Goal: Transaction & Acquisition: Purchase product/service

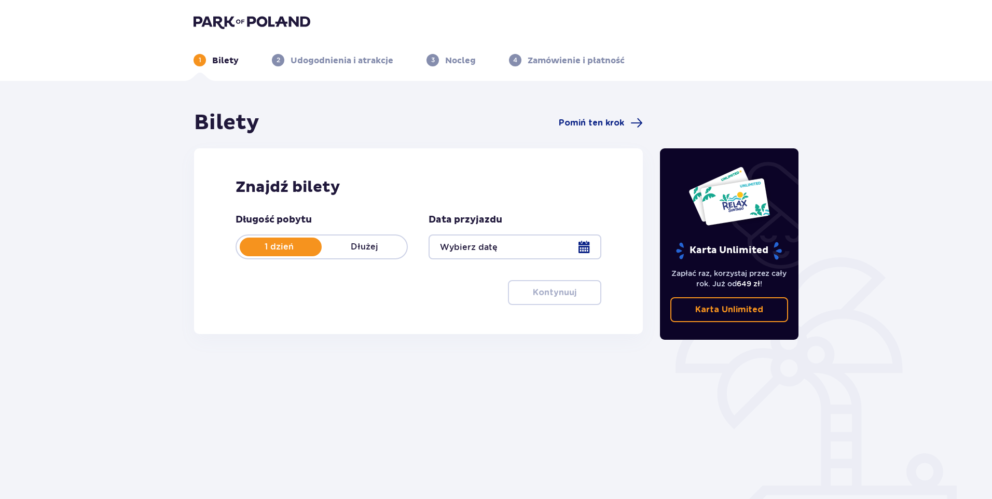
type input "[DATE]"
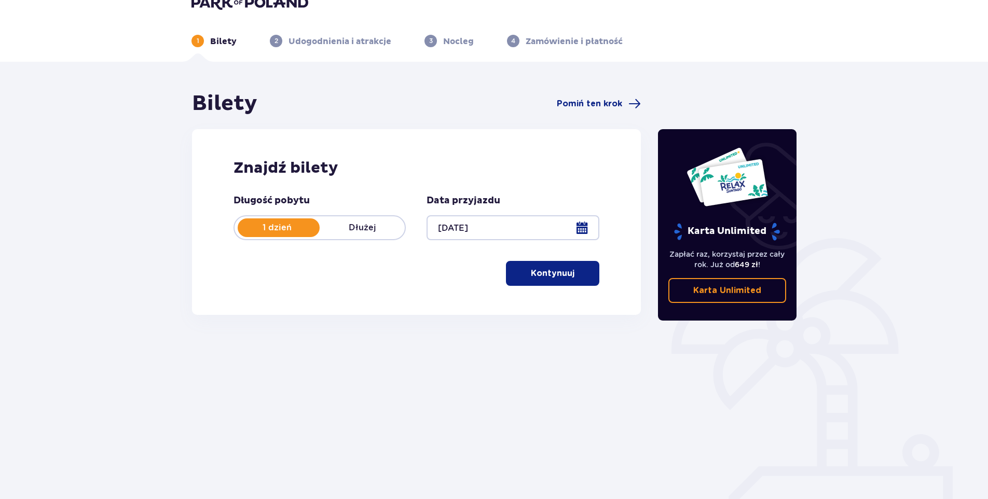
scroll to position [37, 0]
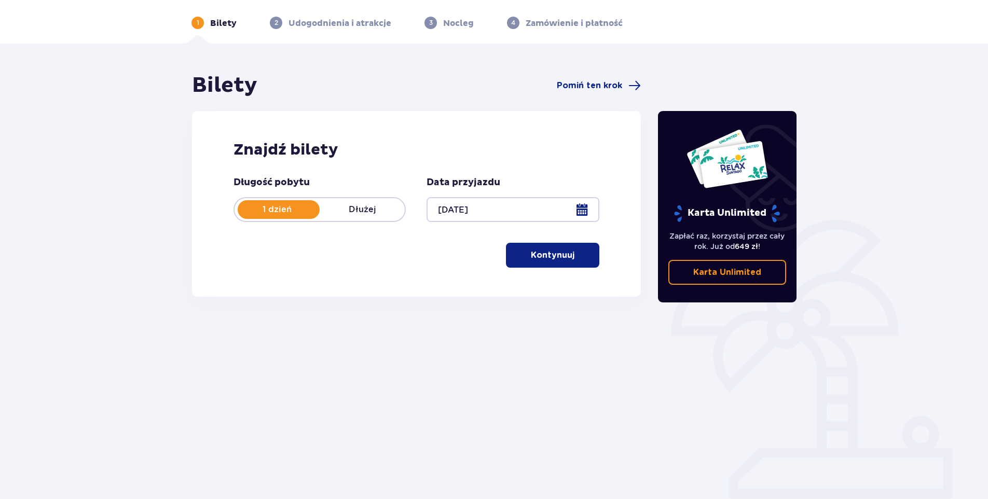
click at [555, 258] on p "Kontynuuj" at bounding box center [553, 255] width 44 height 11
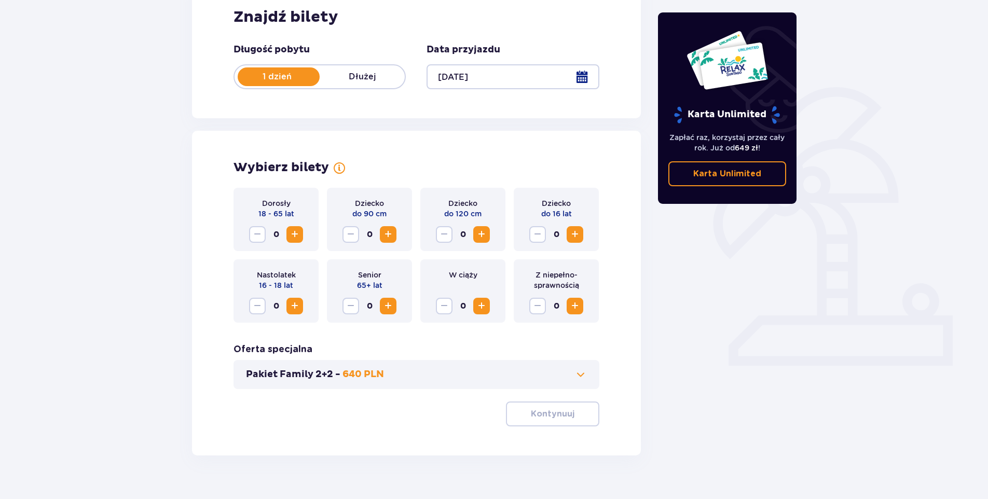
scroll to position [189, 0]
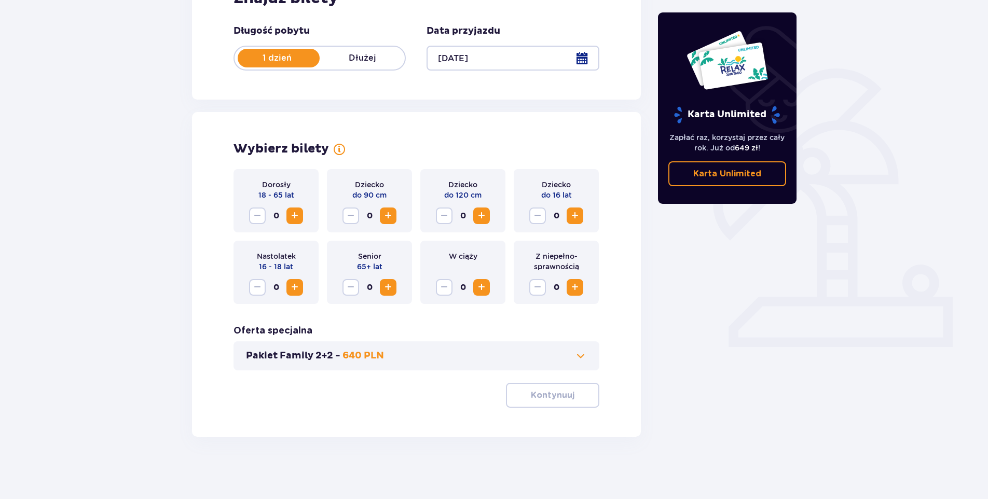
click at [302, 215] on button "Zwiększ" at bounding box center [295, 216] width 17 height 17
click at [387, 213] on span "Zwiększ" at bounding box center [388, 216] width 12 height 12
click at [481, 214] on span "Zwiększ" at bounding box center [481, 216] width 12 height 12
click at [576, 400] on span "button" at bounding box center [576, 395] width 12 height 12
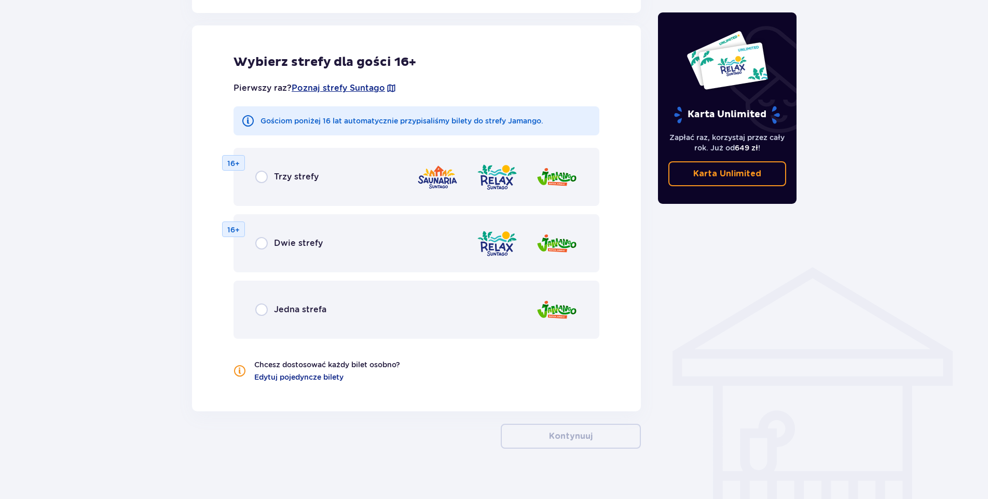
scroll to position [576, 0]
click at [266, 174] on input "radio" at bounding box center [261, 176] width 12 height 12
radio input "true"
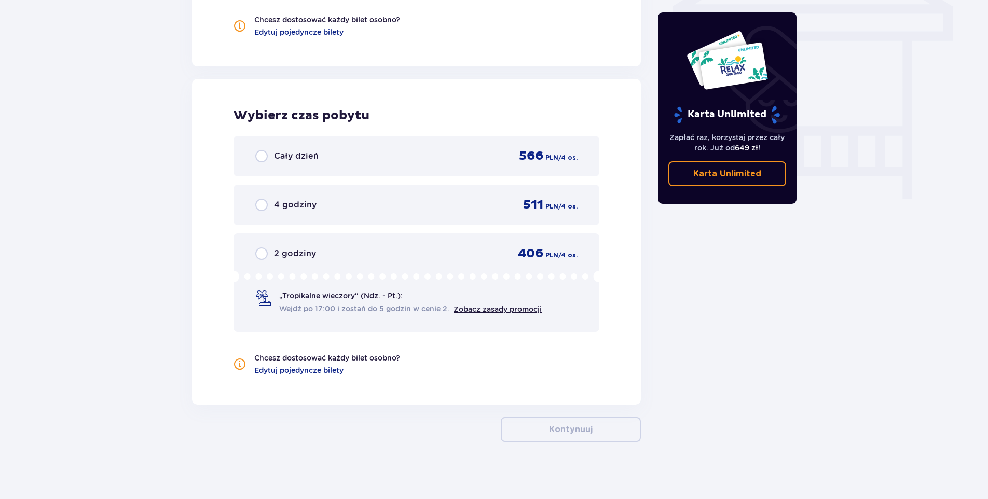
scroll to position [926, 0]
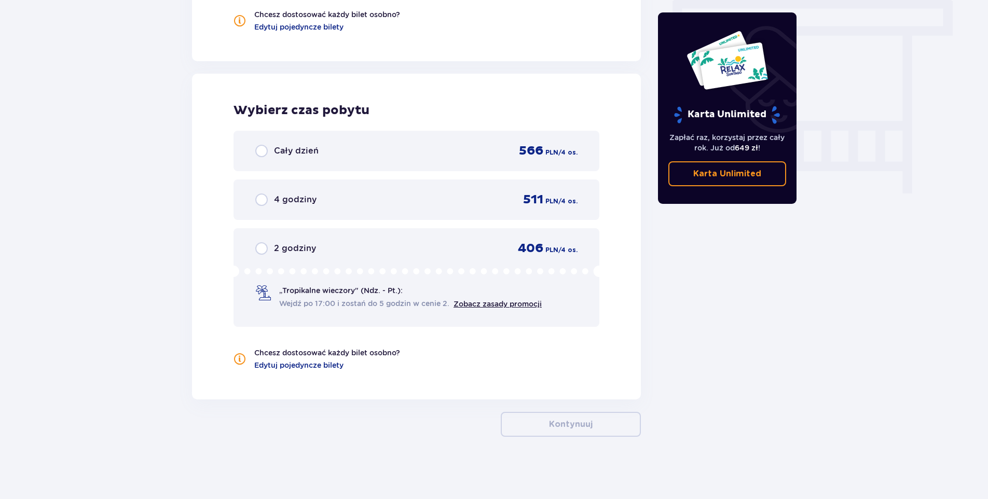
click at [261, 150] on input "radio" at bounding box center [261, 151] width 12 height 12
radio input "true"
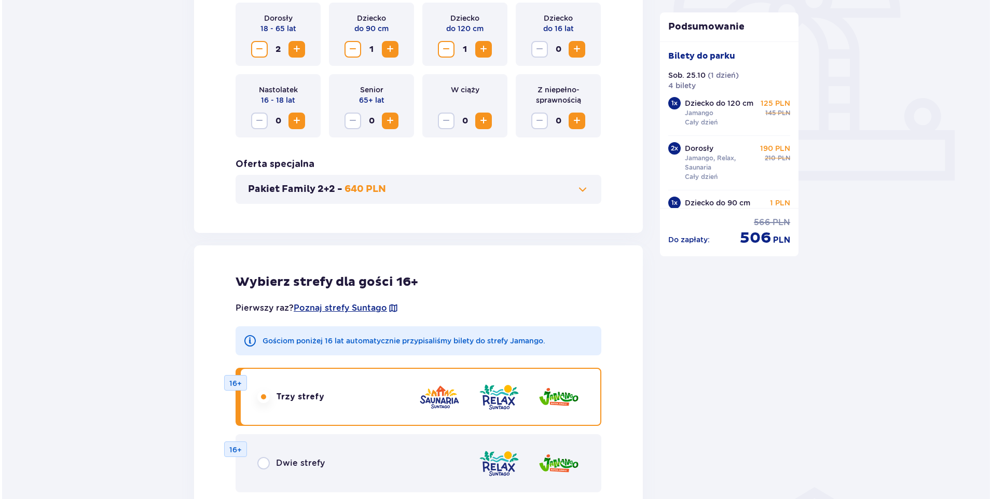
scroll to position [361, 0]
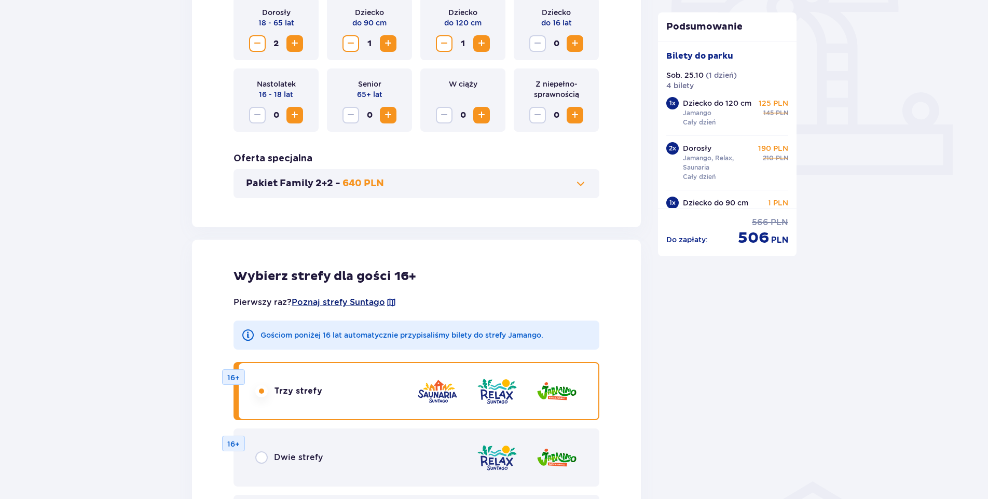
click at [313, 303] on span "Poznaj strefy Suntago" at bounding box center [338, 302] width 93 height 11
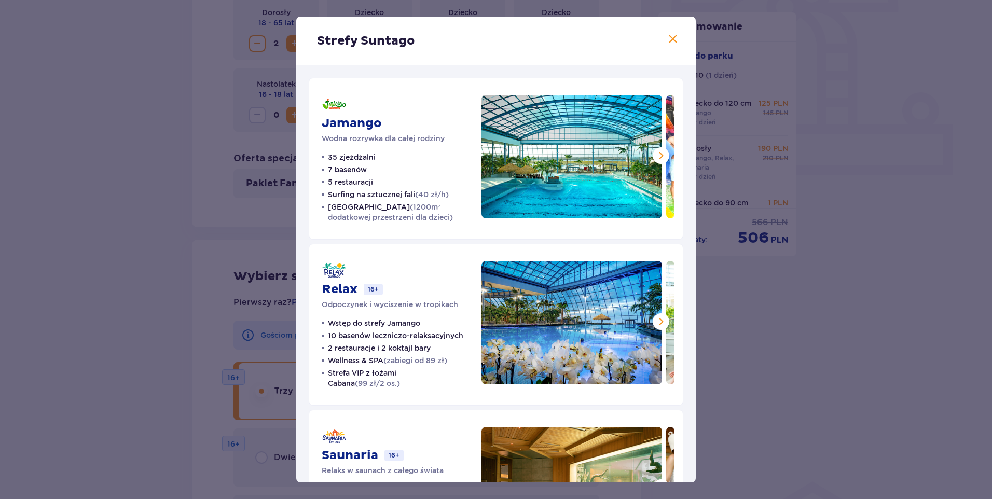
click at [658, 160] on span at bounding box center [661, 155] width 12 height 12
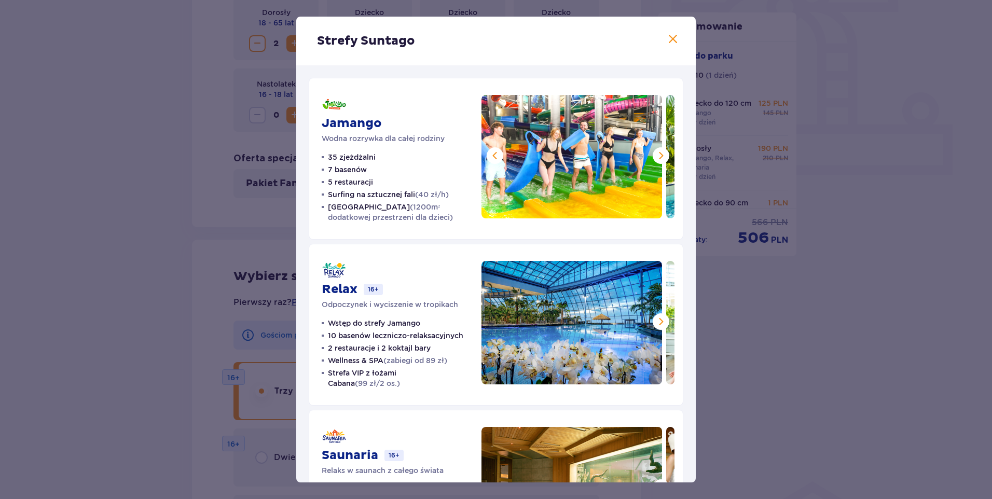
click at [658, 160] on span at bounding box center [661, 155] width 12 height 12
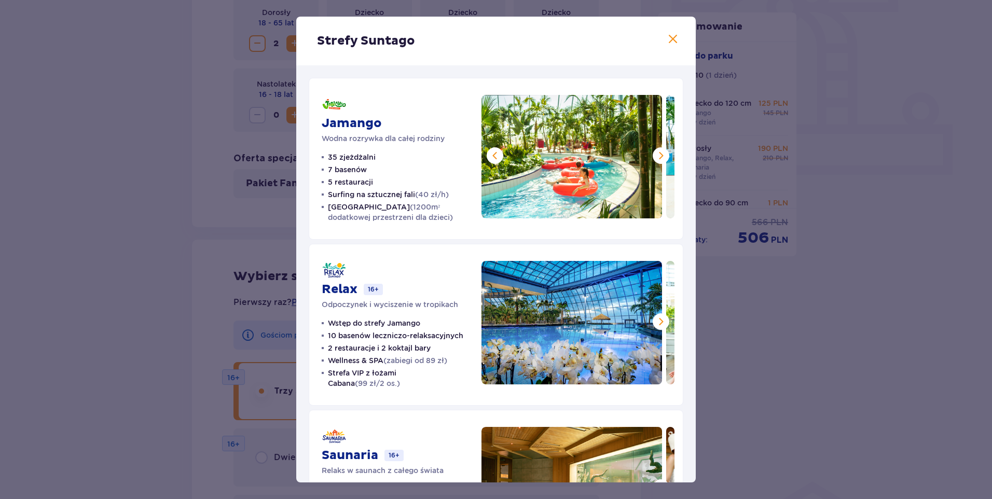
click at [658, 160] on span at bounding box center [661, 155] width 12 height 12
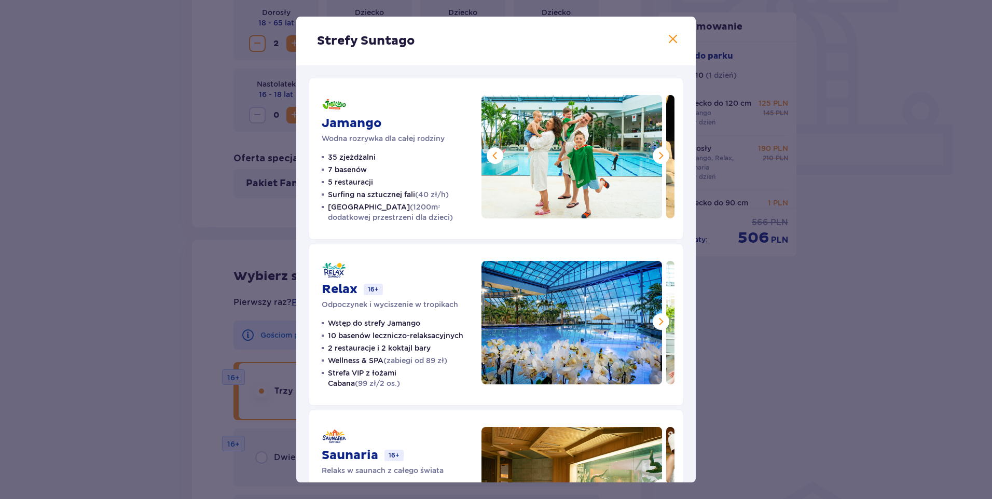
click at [658, 160] on span at bounding box center [661, 155] width 12 height 12
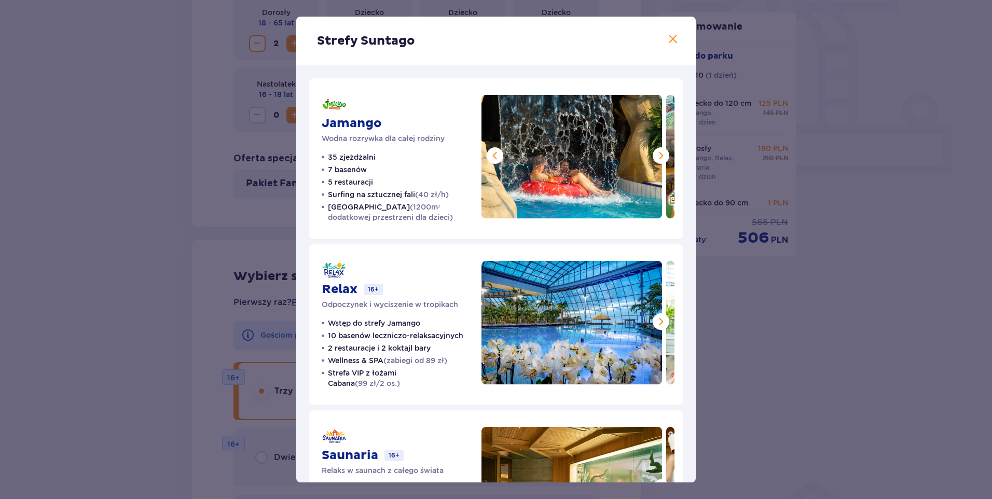
click at [658, 160] on span at bounding box center [661, 155] width 12 height 12
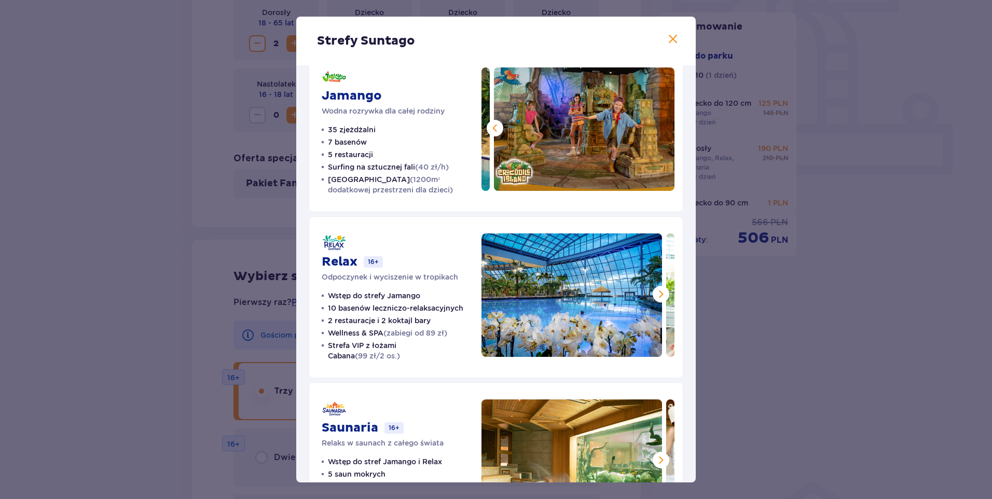
scroll to position [98, 0]
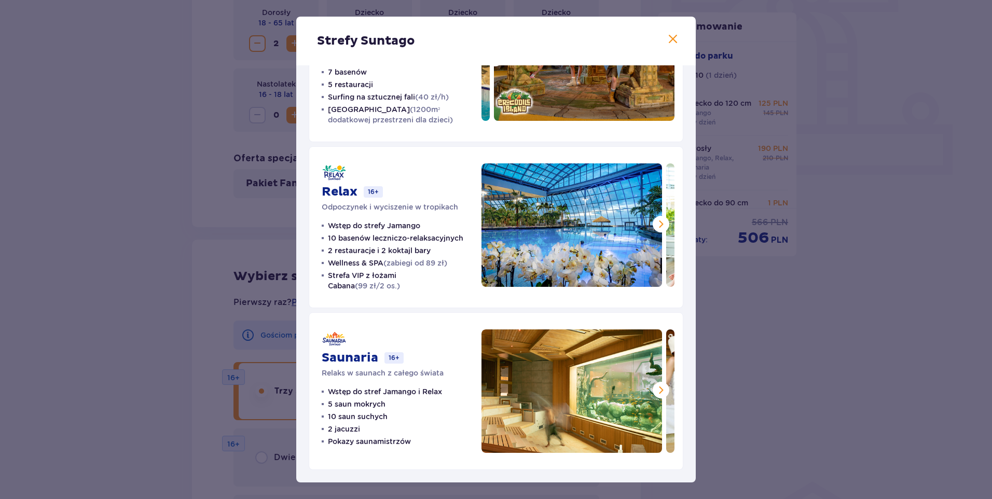
click at [660, 224] on span at bounding box center [661, 224] width 12 height 12
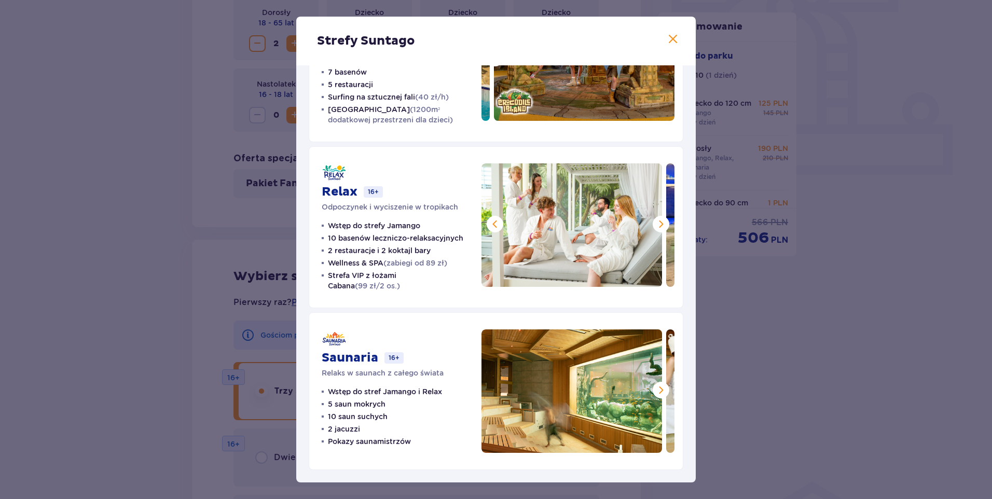
click at [660, 224] on span at bounding box center [661, 224] width 12 height 12
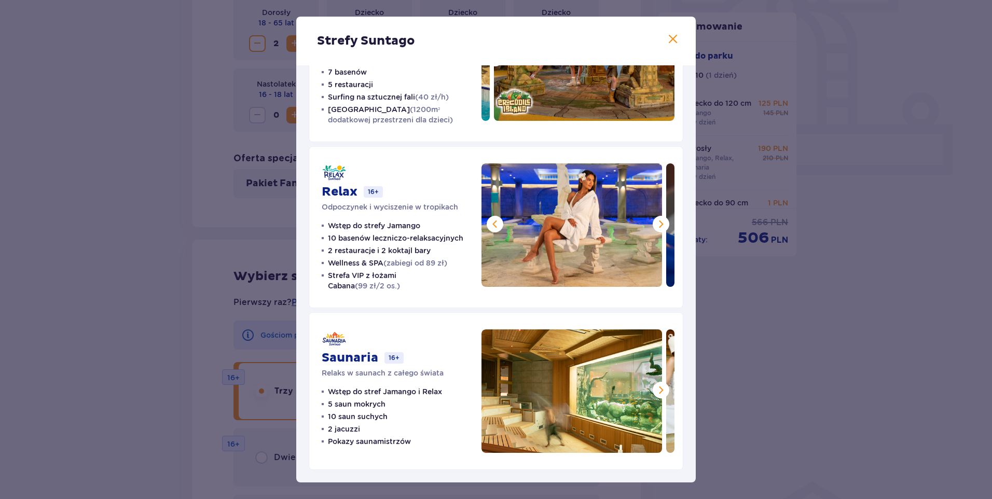
click at [660, 224] on span at bounding box center [661, 224] width 12 height 12
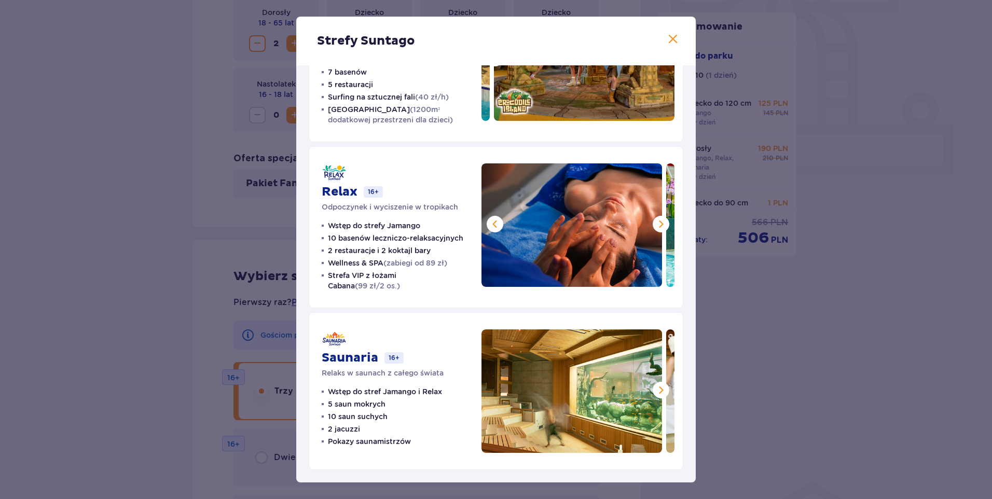
click at [660, 224] on span at bounding box center [661, 224] width 12 height 12
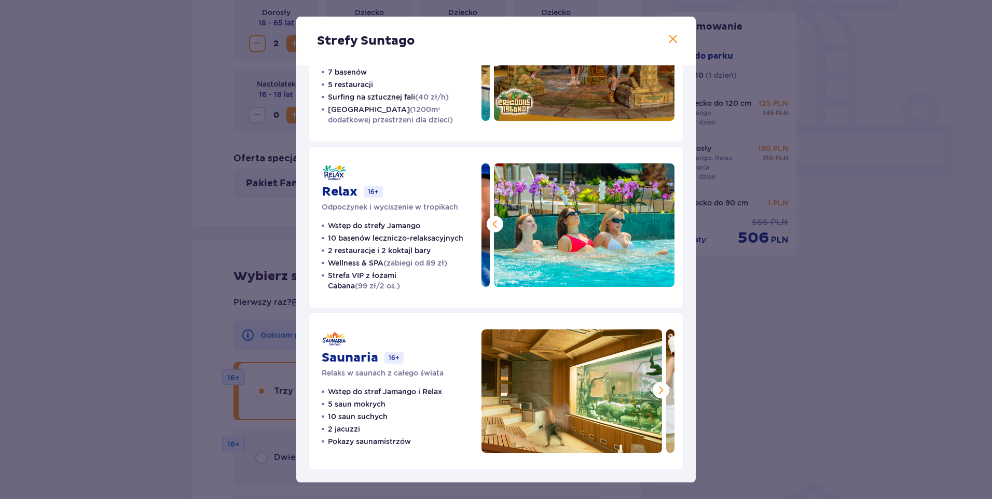
click at [662, 392] on span at bounding box center [661, 390] width 12 height 12
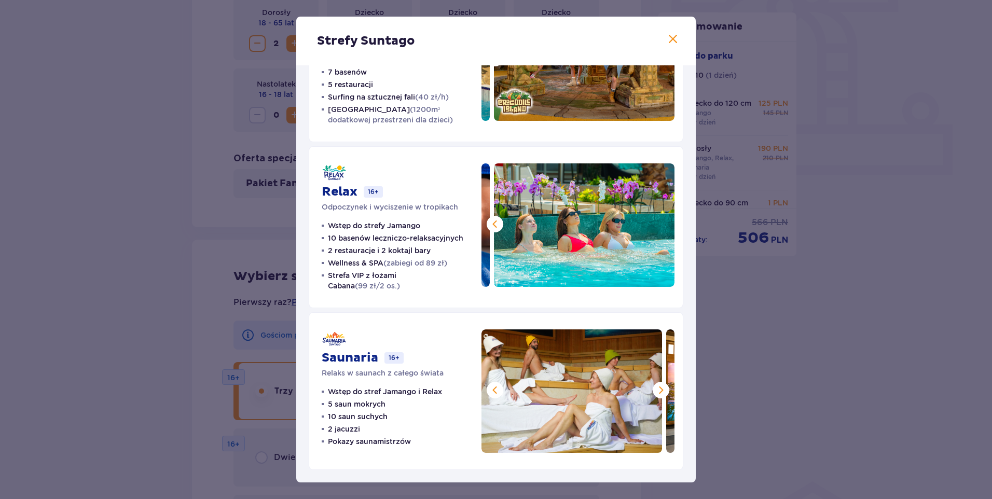
click at [662, 392] on span at bounding box center [661, 390] width 12 height 12
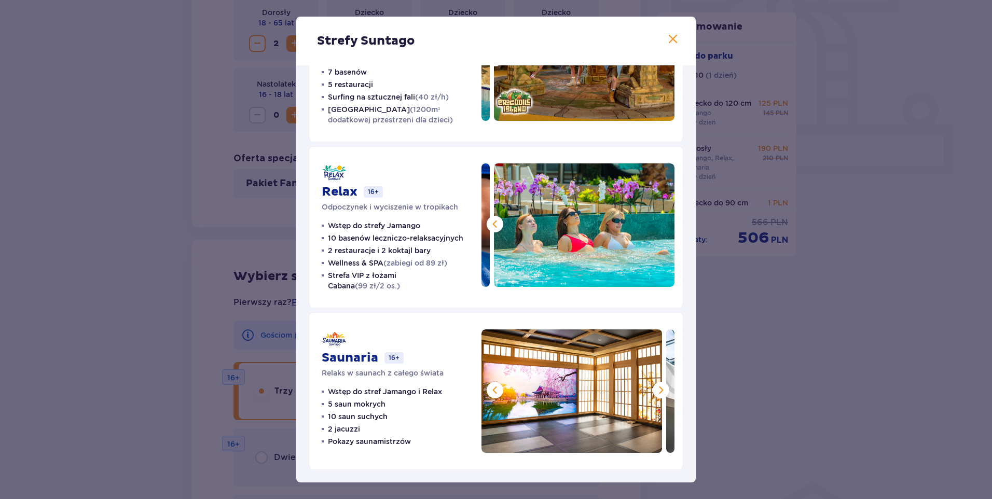
click at [662, 392] on span at bounding box center [661, 390] width 12 height 12
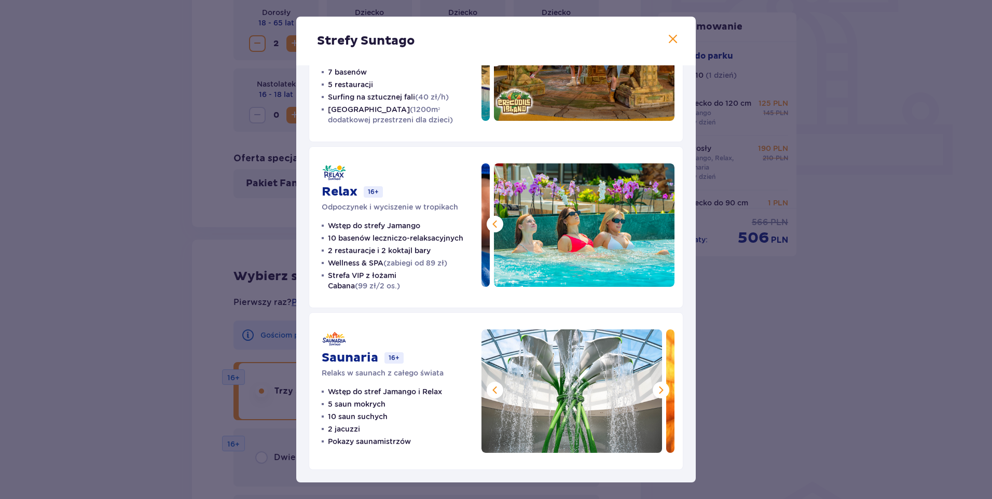
click at [662, 392] on span at bounding box center [661, 390] width 12 height 12
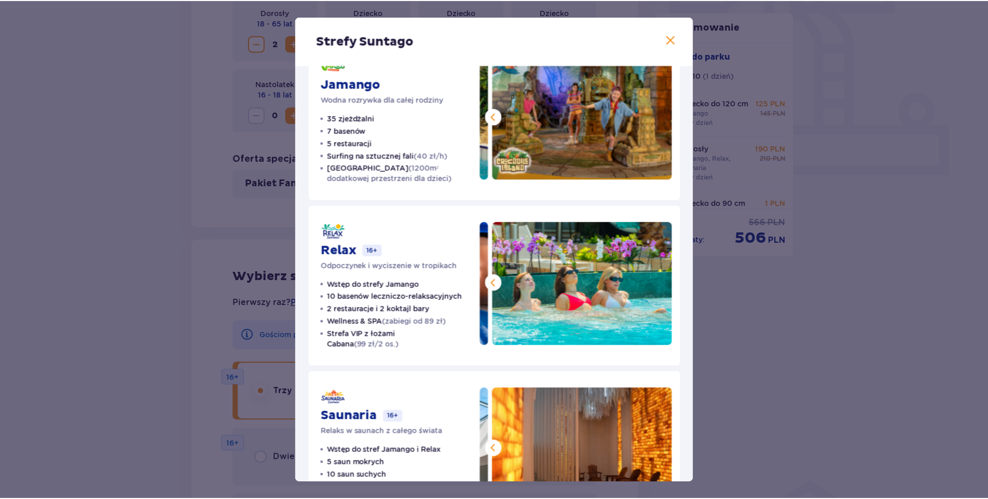
scroll to position [0, 0]
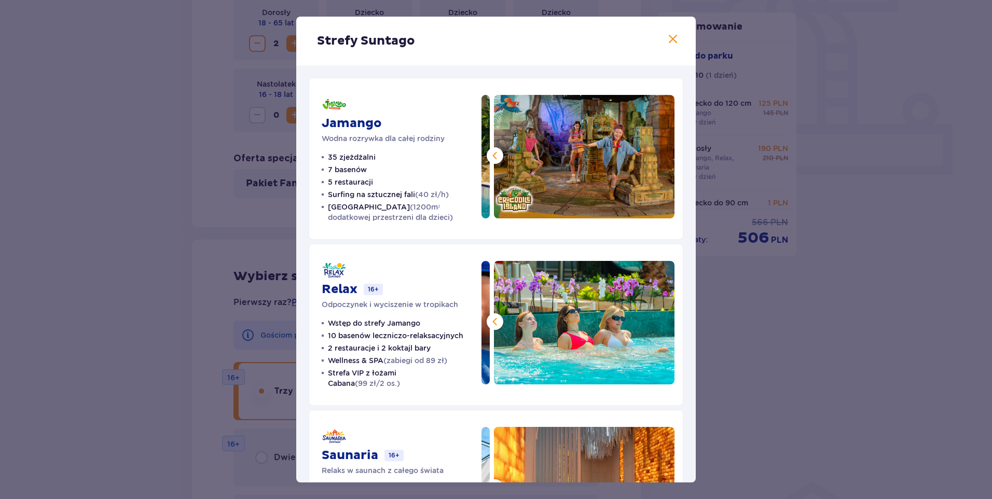
click at [669, 40] on span at bounding box center [673, 39] width 12 height 12
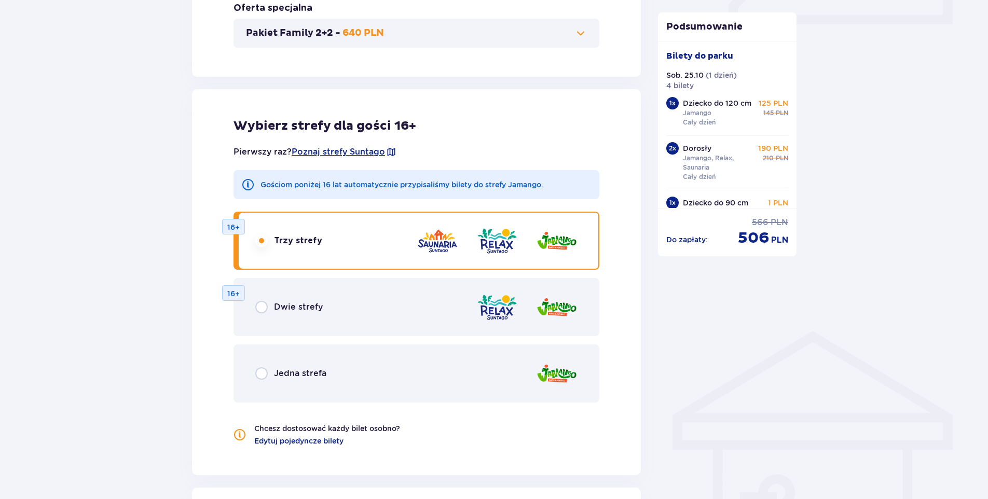
scroll to position [519, 0]
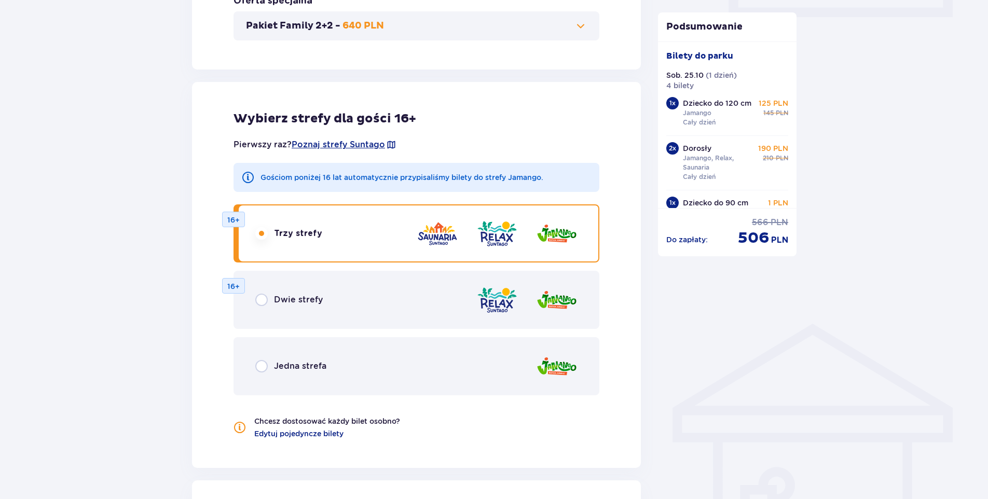
click at [261, 364] on input "radio" at bounding box center [261, 366] width 12 height 12
radio input "true"
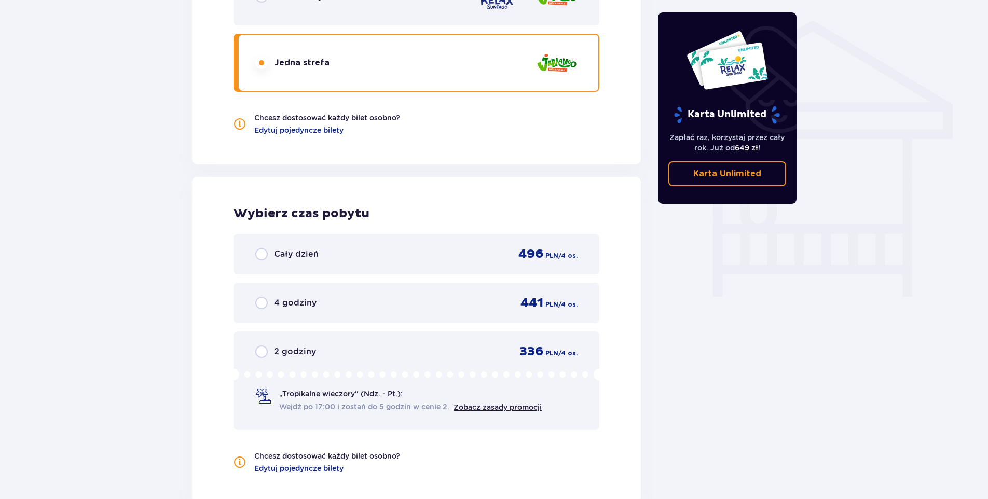
scroll to position [926, 0]
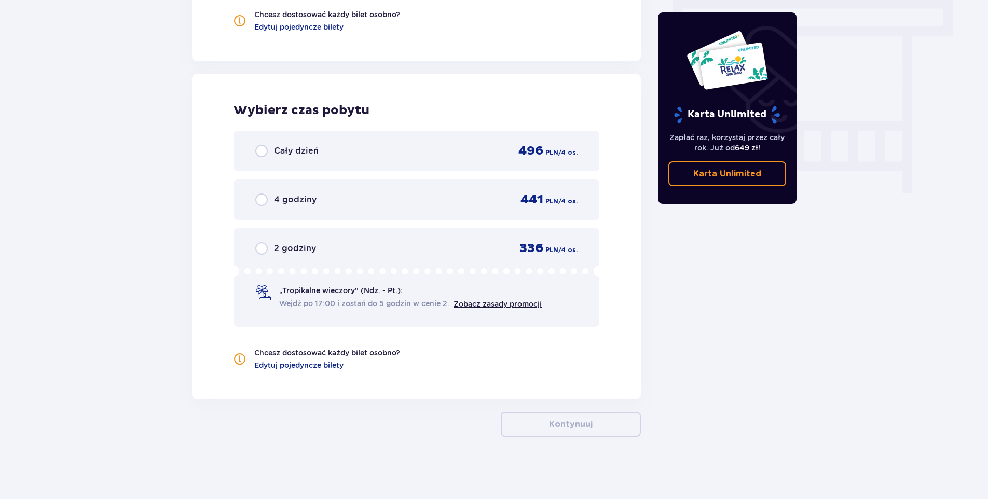
click at [266, 151] on input "radio" at bounding box center [261, 151] width 12 height 12
radio input "true"
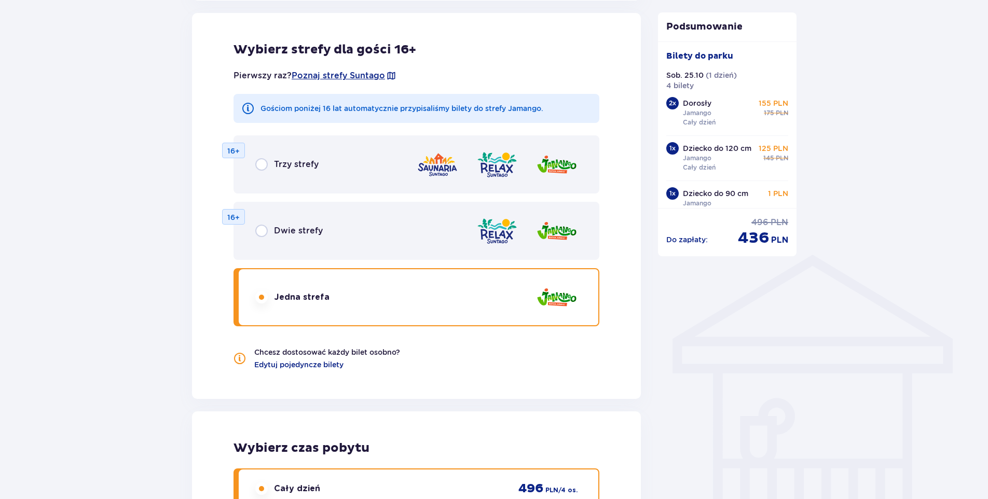
scroll to position [569, 0]
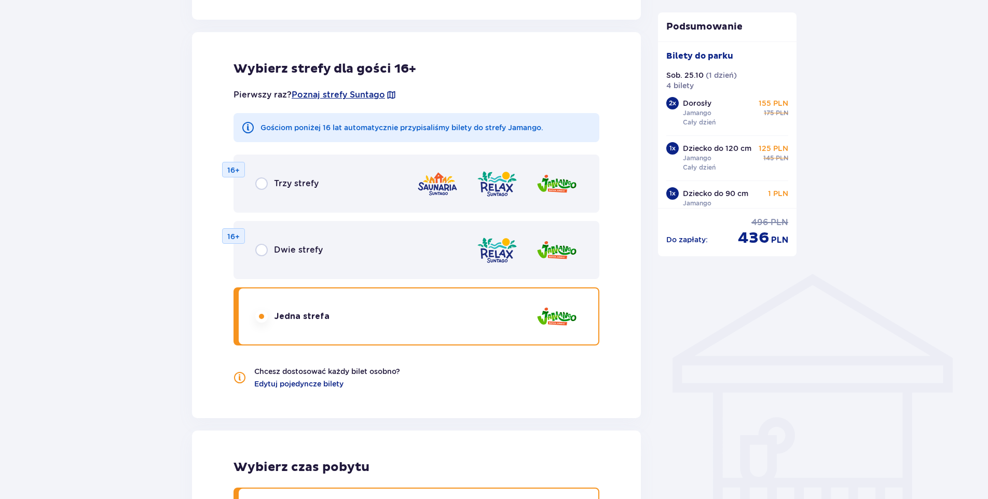
click at [263, 185] on input "radio" at bounding box center [261, 184] width 12 height 12
radio input "true"
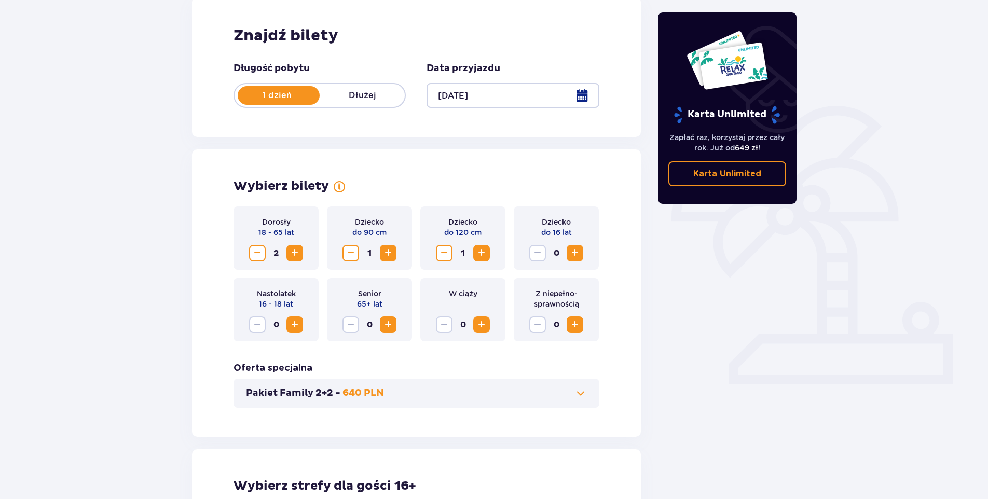
scroll to position [147, 0]
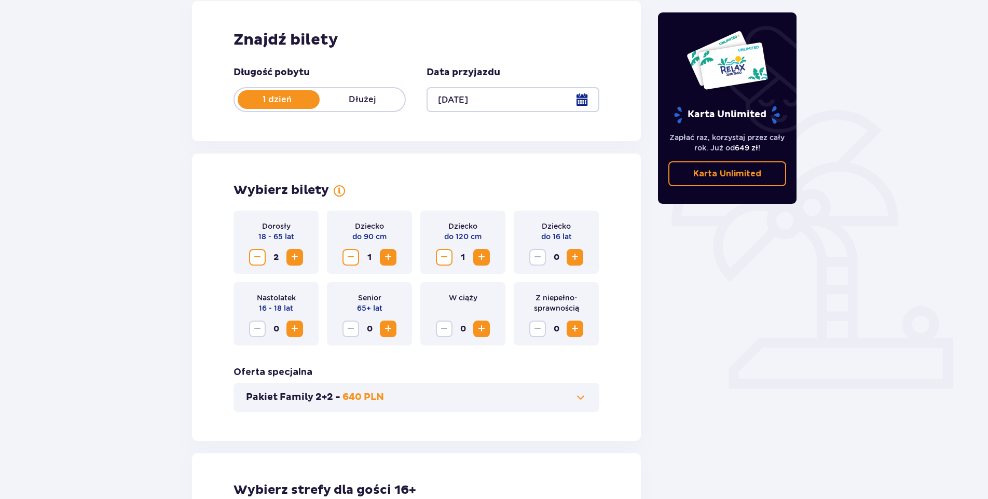
click at [296, 255] on span "Zwiększ" at bounding box center [295, 257] width 12 height 12
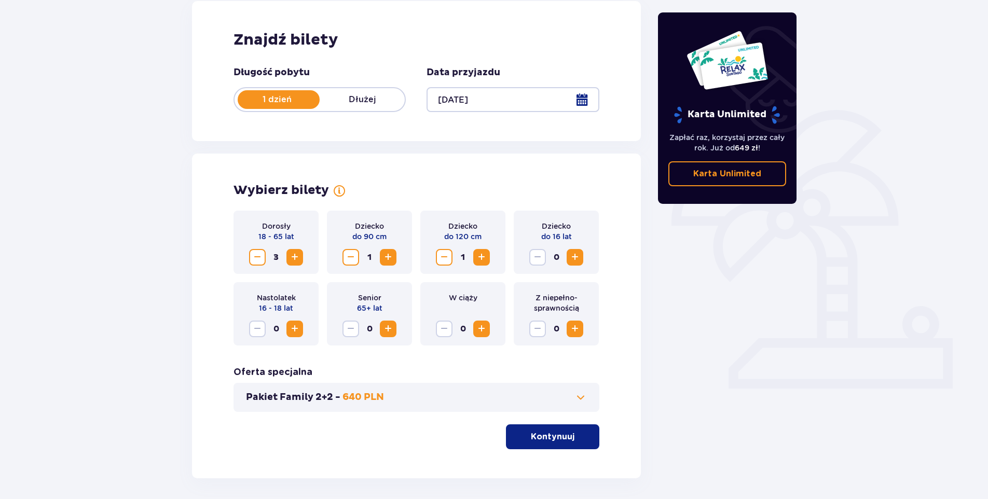
click at [296, 255] on span "Zwiększ" at bounding box center [295, 257] width 12 height 12
click at [582, 256] on button "Zwiększ" at bounding box center [575, 257] width 17 height 17
click at [575, 330] on span "Zwiększ" at bounding box center [575, 329] width 12 height 12
click at [572, 433] on span "button" at bounding box center [576, 437] width 12 height 12
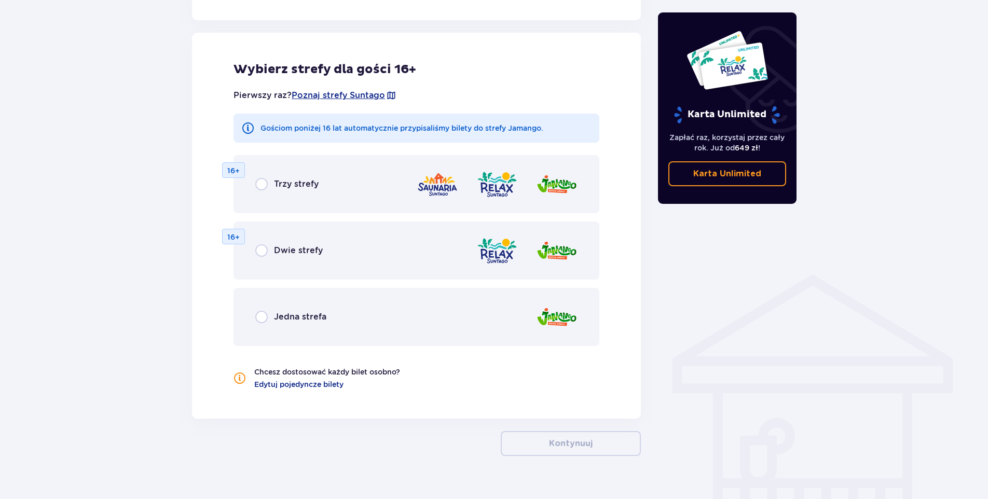
scroll to position [576, 0]
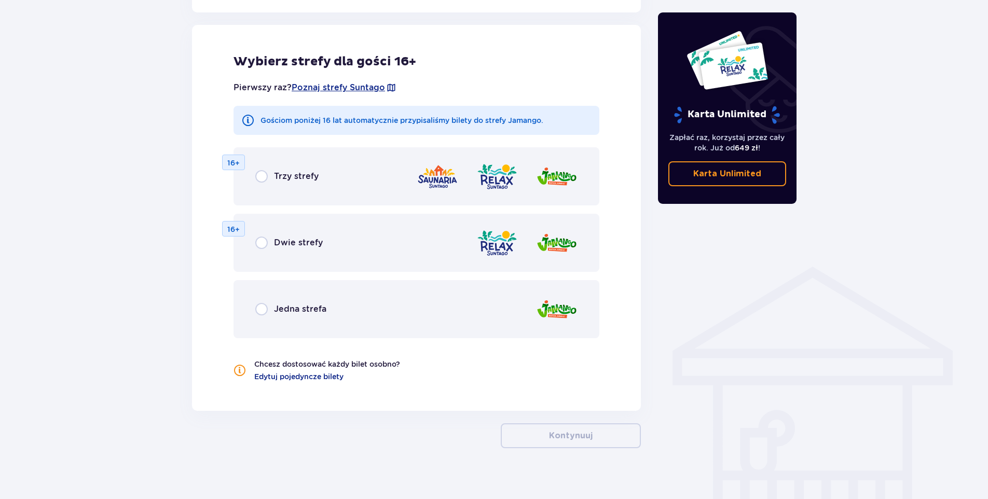
click at [266, 175] on input "radio" at bounding box center [261, 176] width 12 height 12
radio input "true"
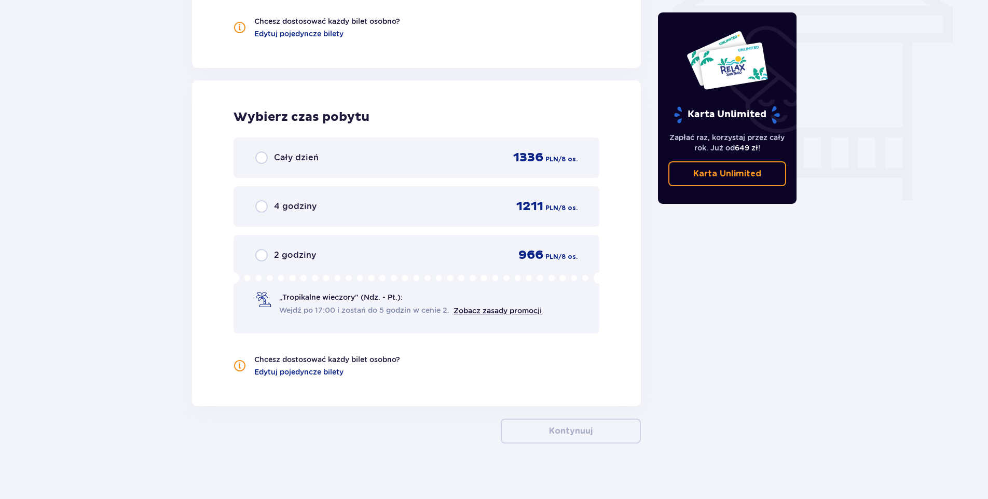
scroll to position [926, 0]
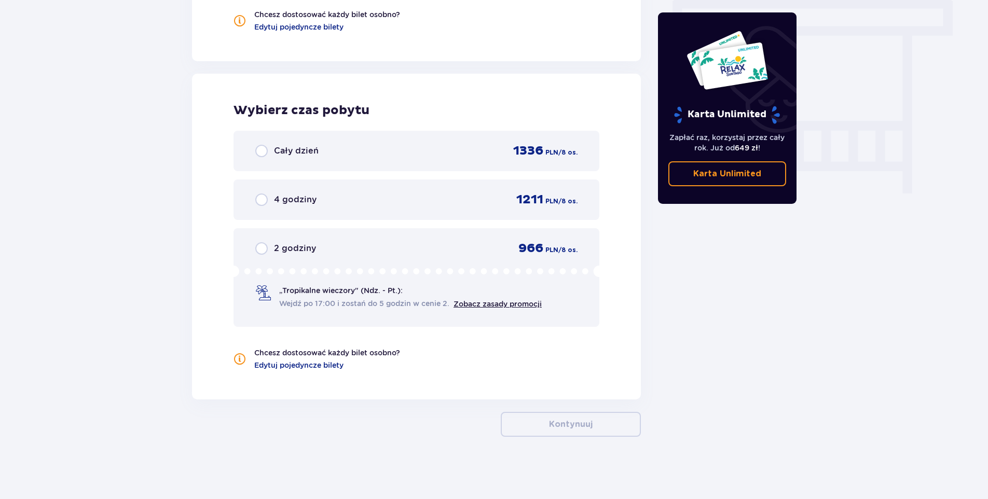
click at [263, 149] on input "radio" at bounding box center [261, 151] width 12 height 12
radio input "true"
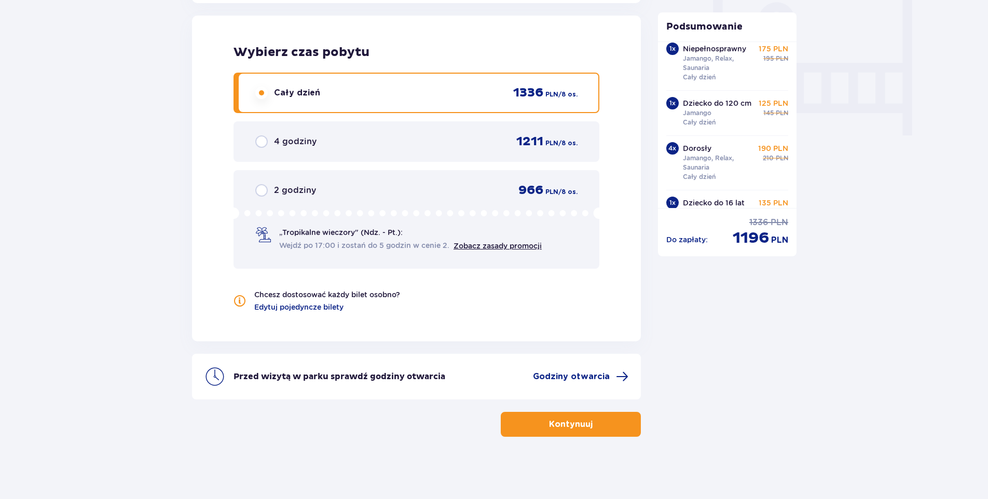
scroll to position [0, 0]
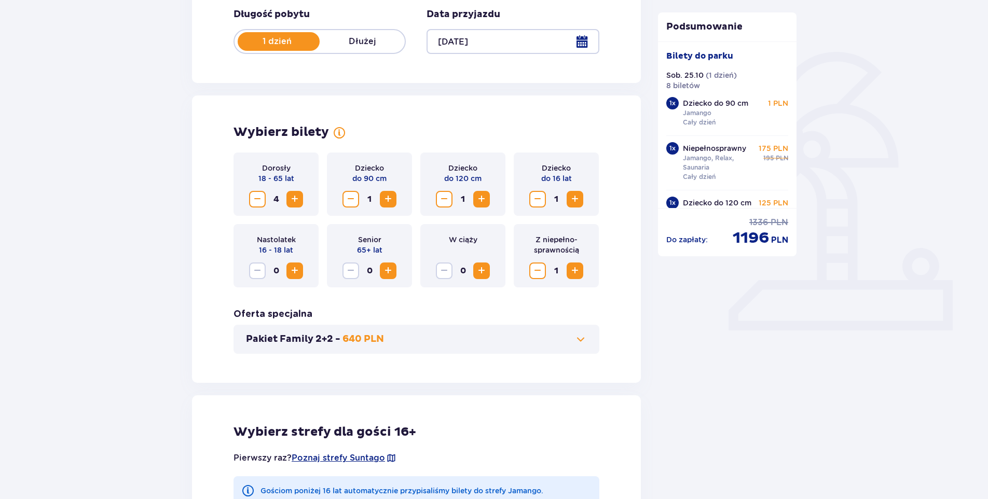
click at [536, 275] on span "Zmniejsz" at bounding box center [538, 271] width 12 height 12
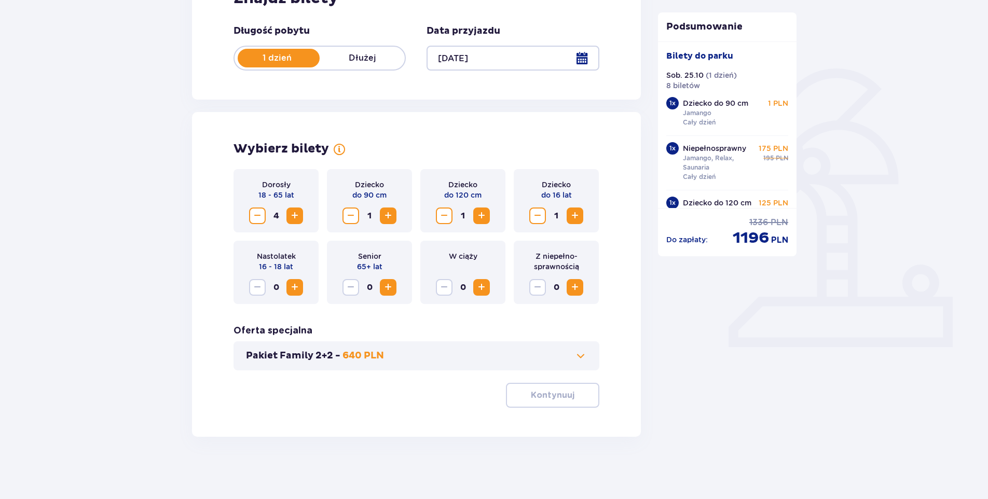
scroll to position [189, 0]
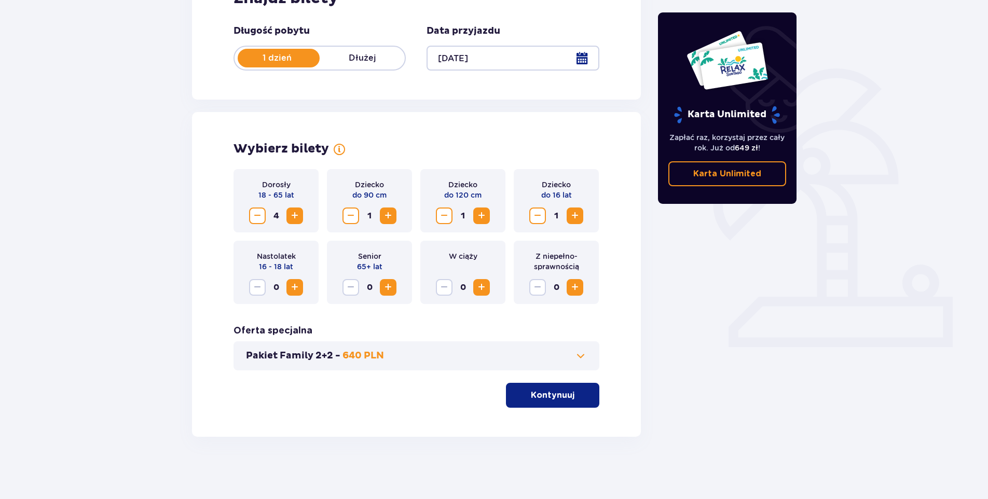
click at [478, 217] on span "Zwiększ" at bounding box center [481, 216] width 12 height 12
click at [580, 396] on span "button" at bounding box center [576, 395] width 12 height 12
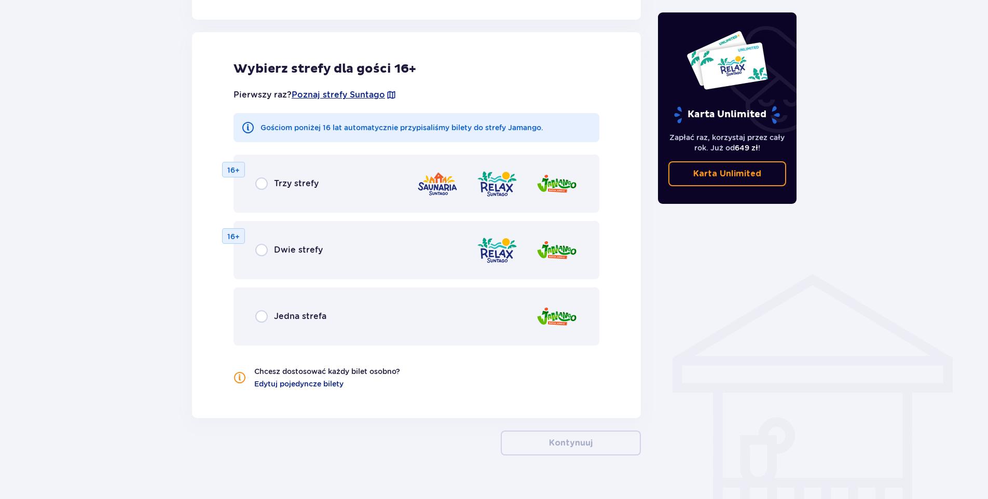
scroll to position [576, 0]
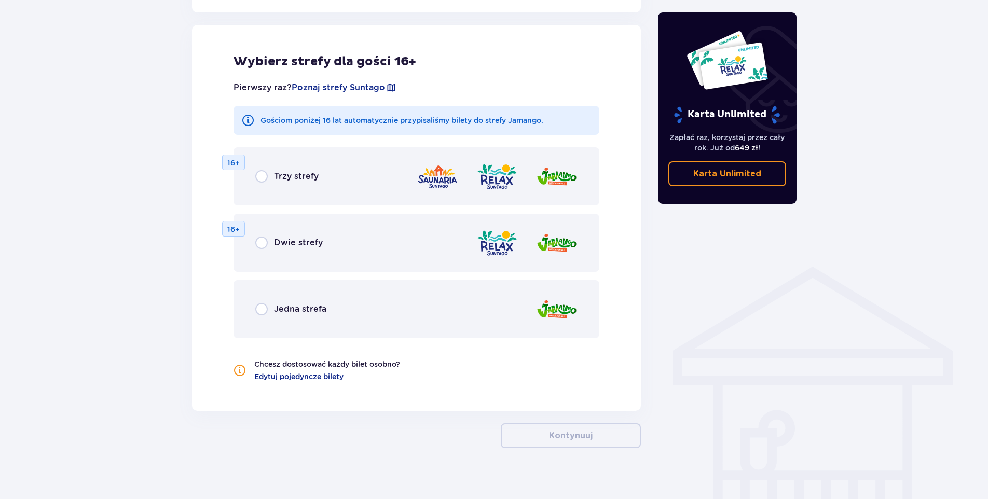
click at [265, 179] on input "radio" at bounding box center [261, 176] width 12 height 12
radio input "true"
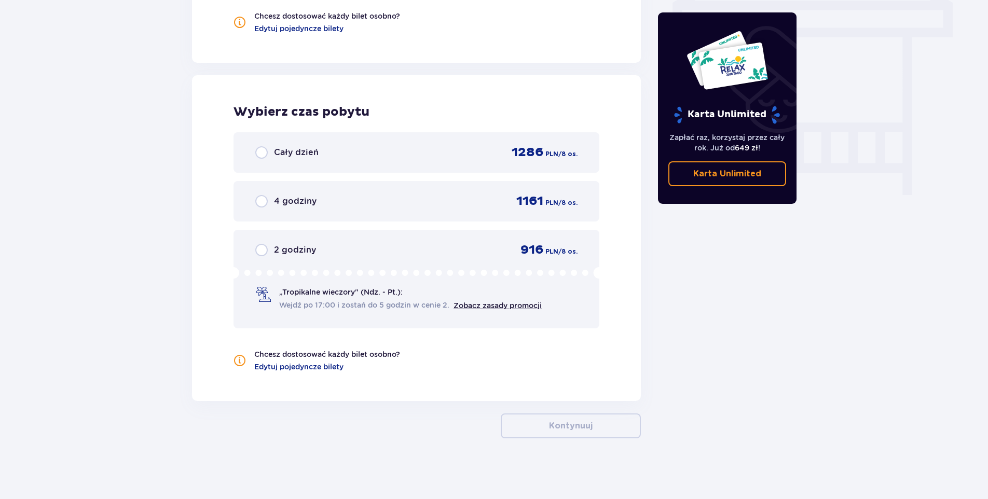
scroll to position [926, 0]
click at [262, 152] on input "radio" at bounding box center [261, 151] width 12 height 12
radio input "true"
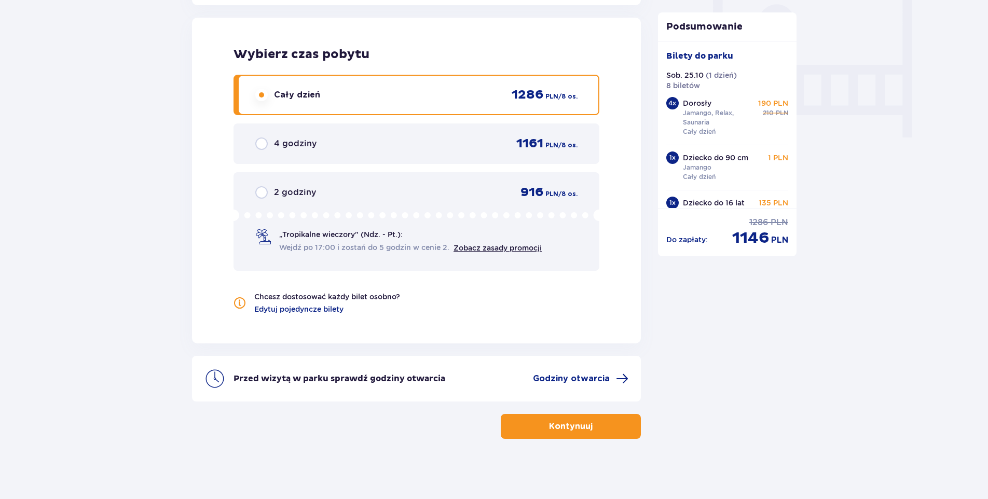
scroll to position [984, 0]
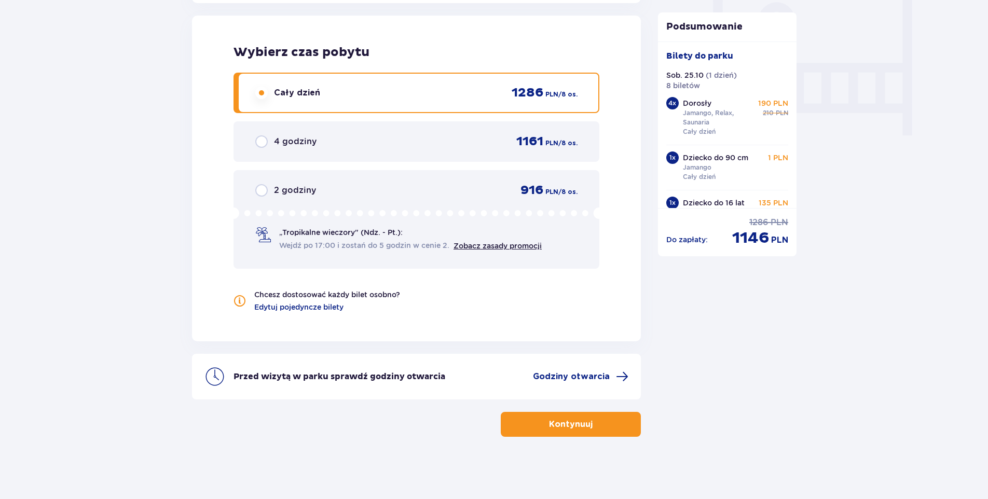
click at [563, 422] on p "Kontynuuj" at bounding box center [571, 424] width 44 height 11
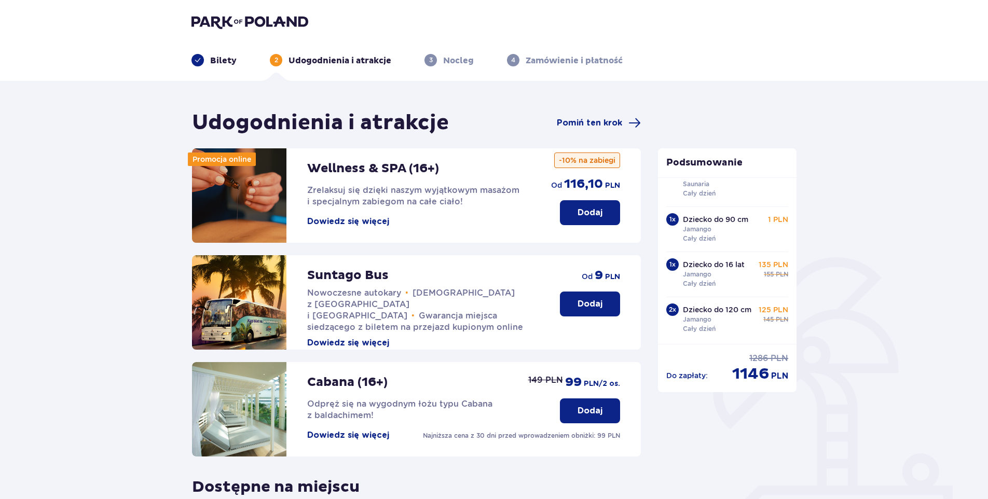
drag, startPoint x: 214, startPoint y: 61, endPoint x: 344, endPoint y: 107, distance: 137.3
click at [214, 62] on p "Bilety" at bounding box center [223, 60] width 26 height 11
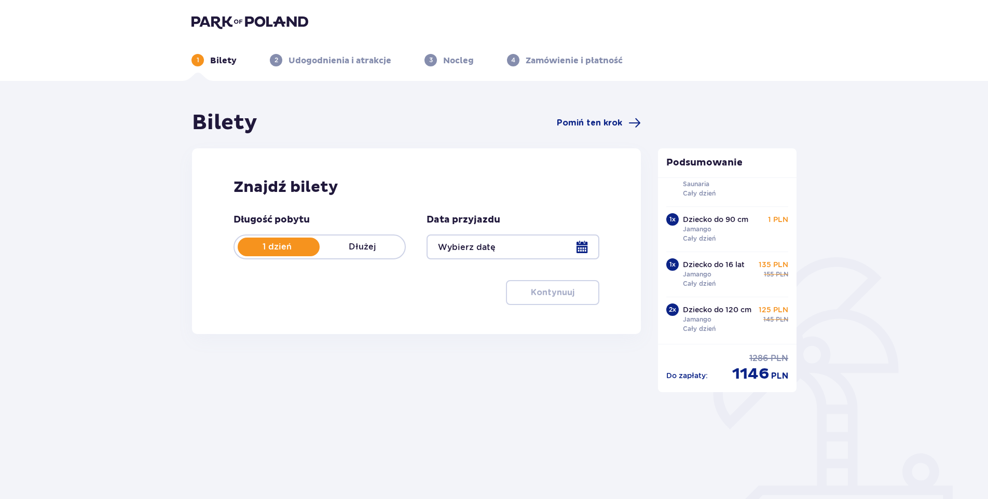
type input "[DATE]"
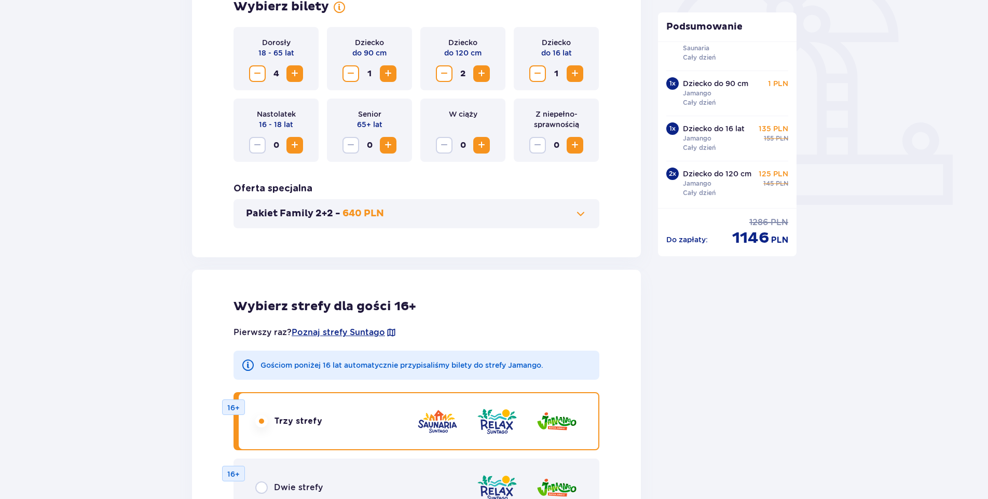
scroll to position [311, 0]
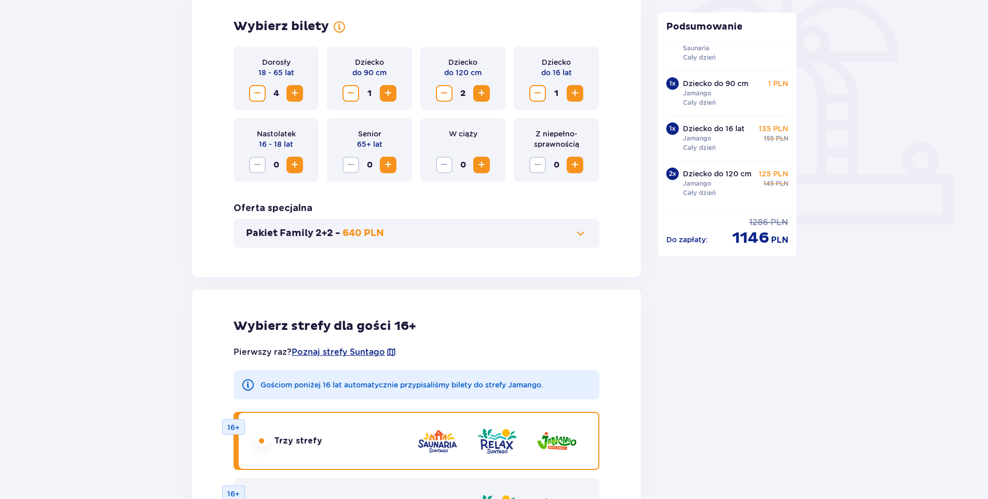
click at [451, 91] on span "Zmniejsz" at bounding box center [444, 93] width 12 height 12
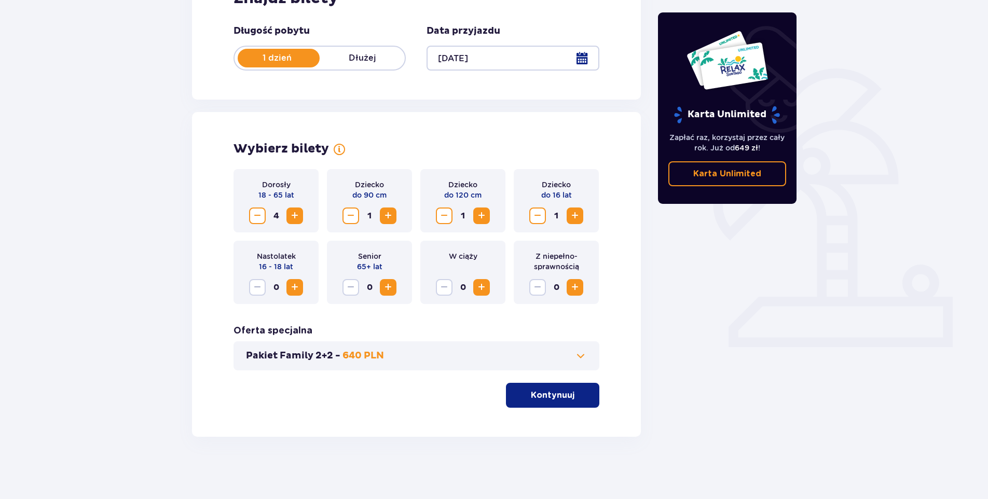
click at [534, 217] on span "Zmniejsz" at bounding box center [538, 216] width 12 height 12
click at [554, 398] on p "Kontynuuj" at bounding box center [553, 395] width 44 height 11
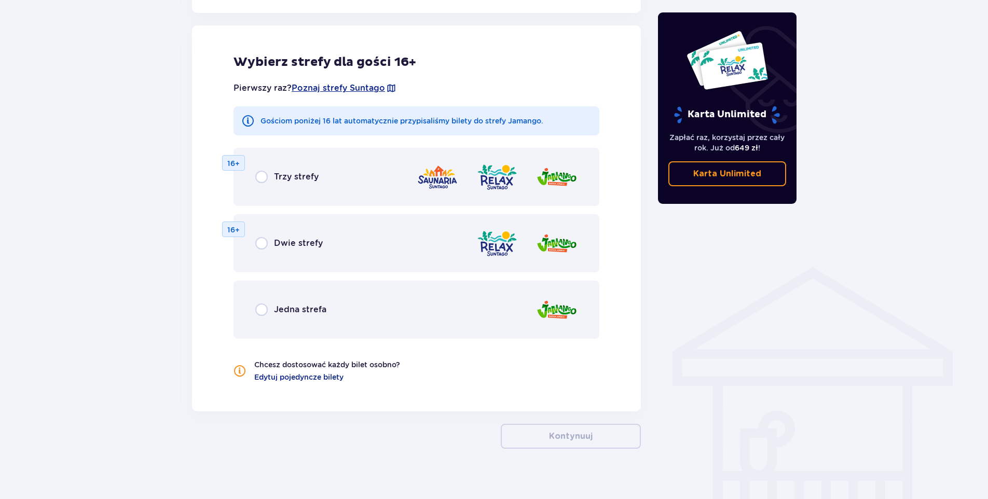
scroll to position [576, 0]
click at [262, 176] on input "radio" at bounding box center [261, 176] width 12 height 12
radio input "true"
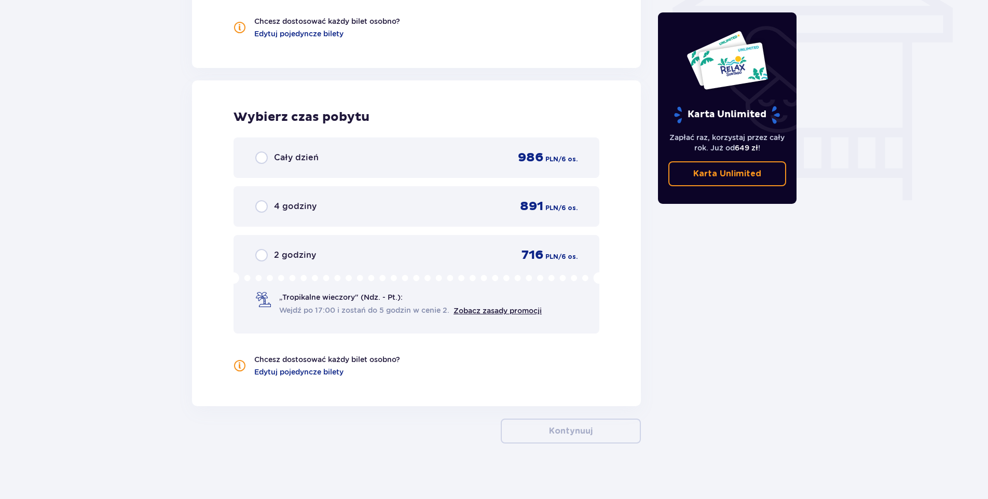
scroll to position [926, 0]
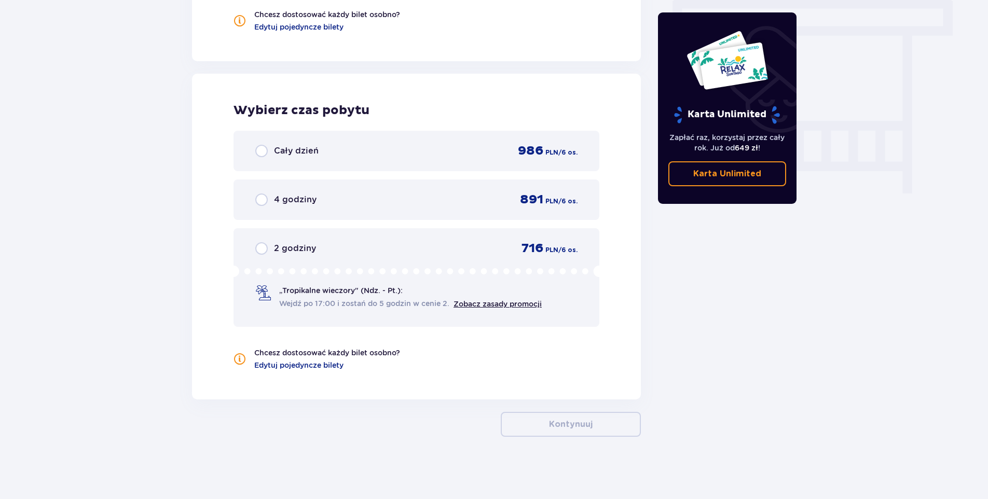
click at [262, 146] on input "radio" at bounding box center [261, 151] width 12 height 12
radio input "true"
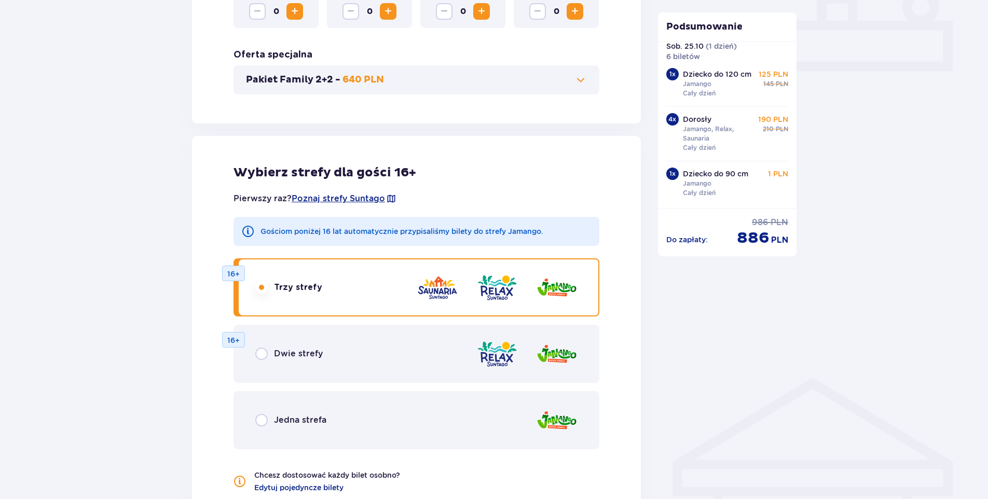
scroll to position [361, 0]
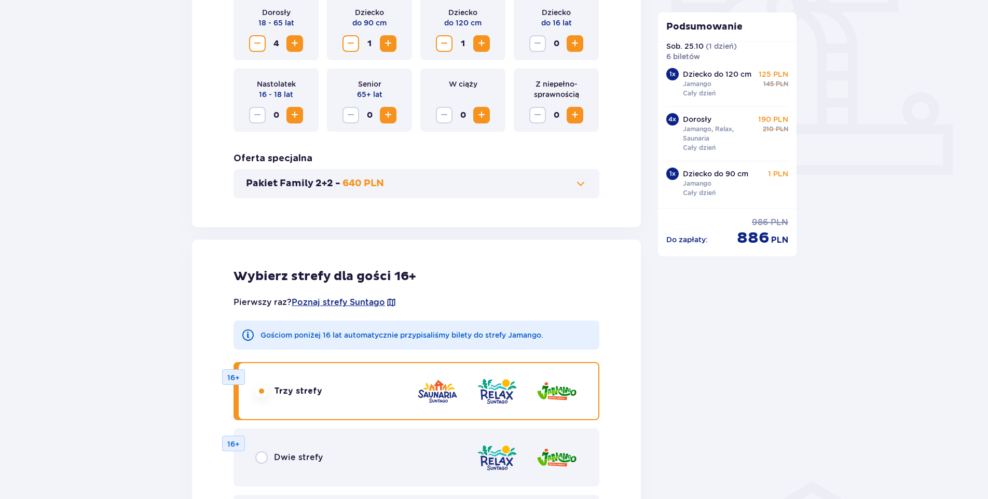
click at [255, 41] on span "Zmniejsz" at bounding box center [257, 43] width 12 height 12
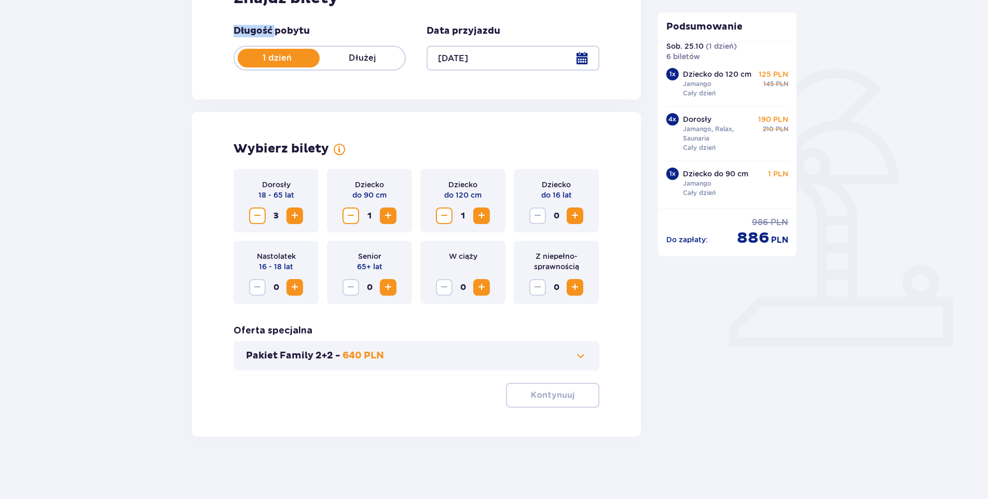
click at [255, 41] on div "Długość pobytu 1 dzień Dłużej" at bounding box center [320, 48] width 172 height 46
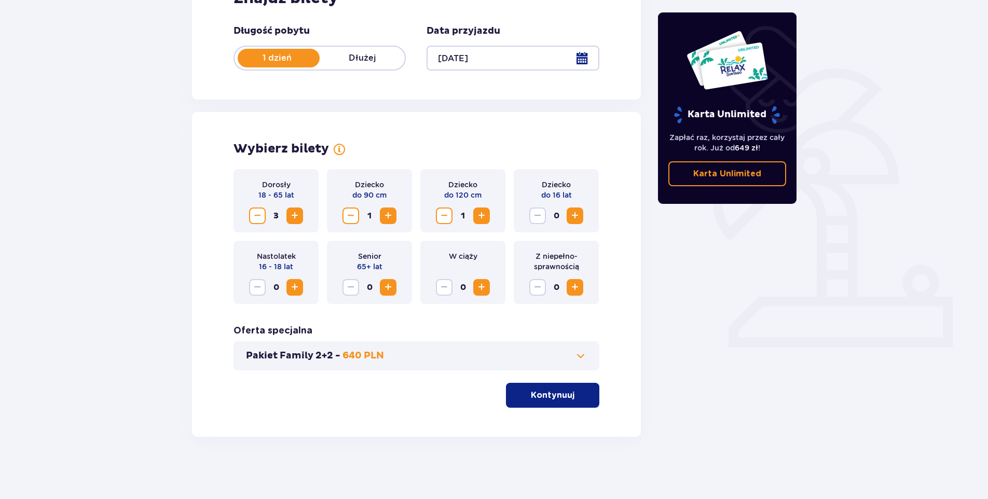
drag, startPoint x: 255, startPoint y: 41, endPoint x: 213, endPoint y: 66, distance: 49.6
click at [215, 64] on div "Znajdź bilety Długość pobytu 1 dzień Dłużej Data przyjazdu [DATE]" at bounding box center [416, 30] width 449 height 140
click at [261, 215] on span "Zmniejsz" at bounding box center [257, 216] width 12 height 12
drag, startPoint x: 557, startPoint y: 405, endPoint x: 558, endPoint y: 396, distance: 8.9
click at [557, 401] on button "Kontynuuj" at bounding box center [552, 395] width 93 height 25
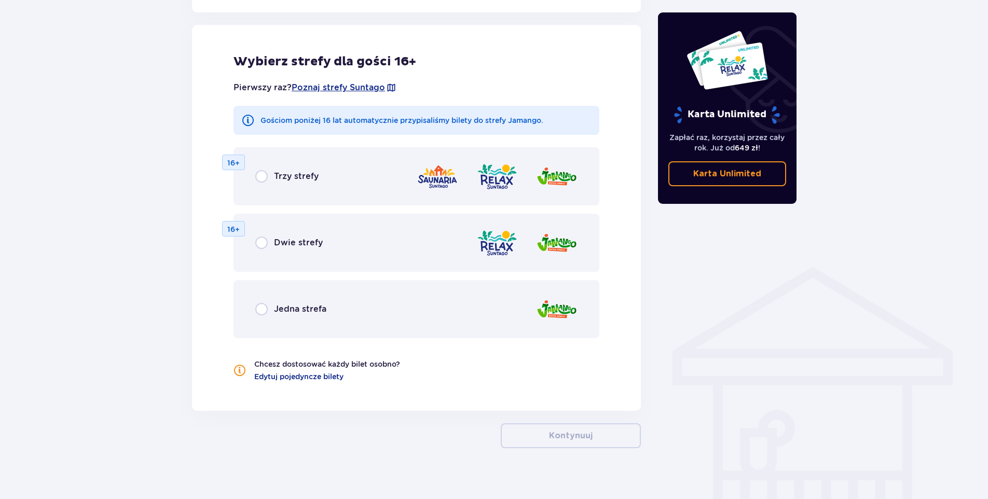
scroll to position [588, 0]
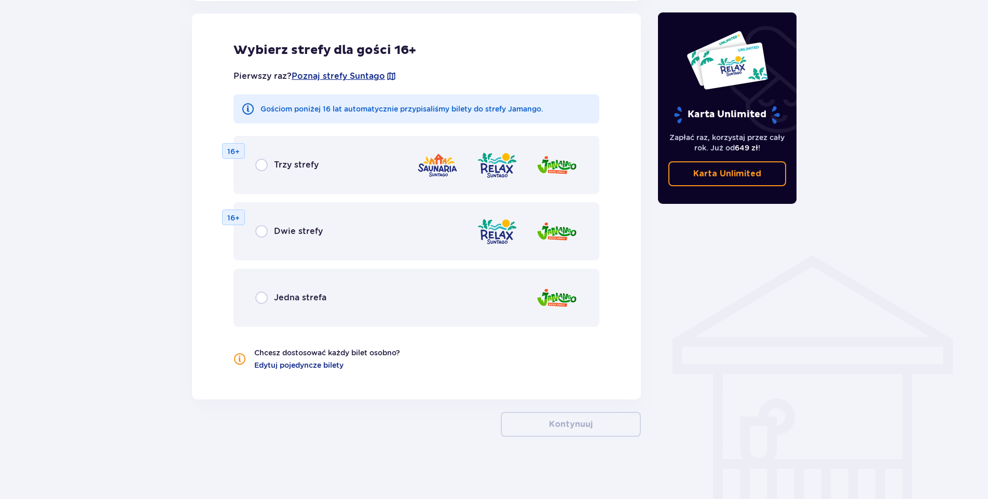
click at [268, 162] on div "Trzy strefy" at bounding box center [286, 165] width 63 height 12
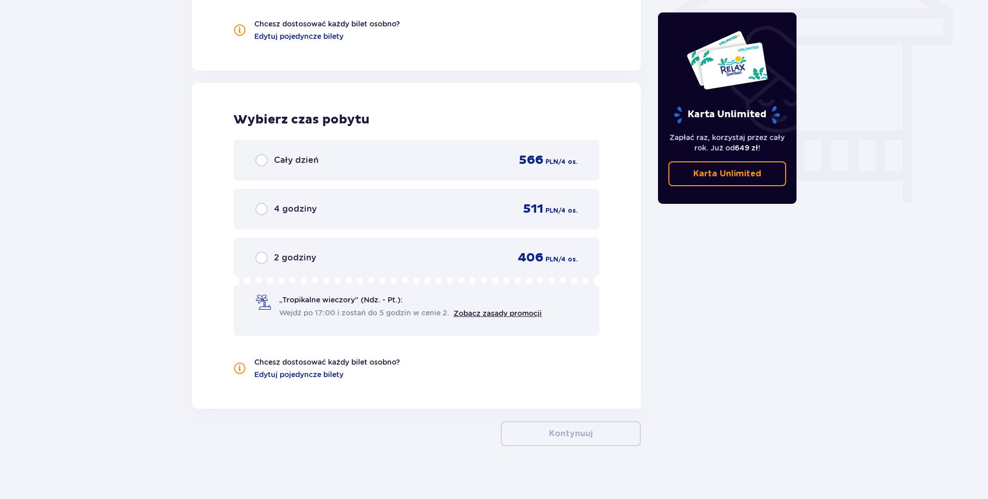
scroll to position [926, 0]
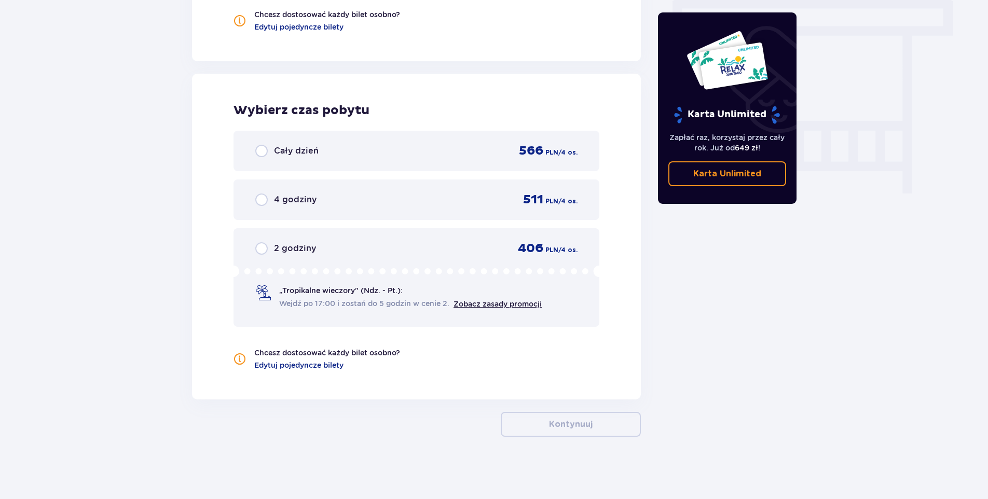
click at [261, 147] on input "radio" at bounding box center [261, 151] width 12 height 12
radio input "true"
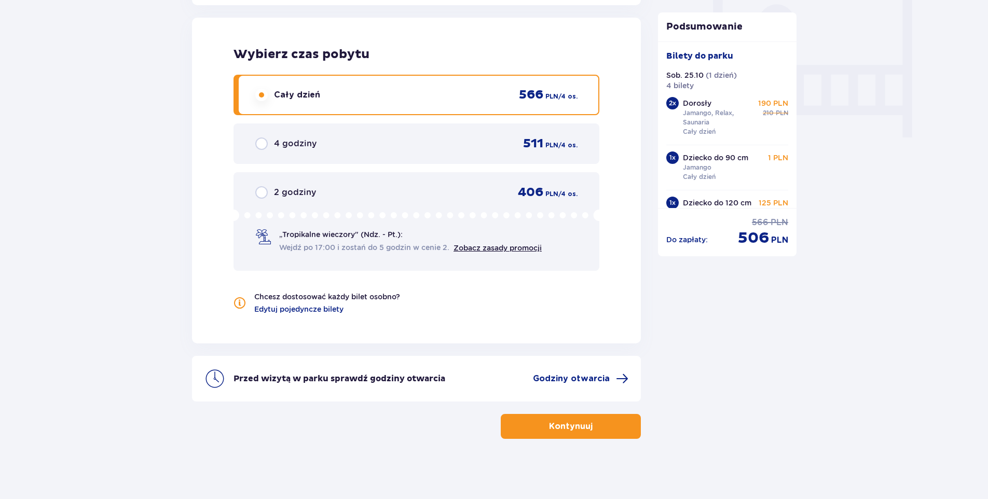
scroll to position [984, 0]
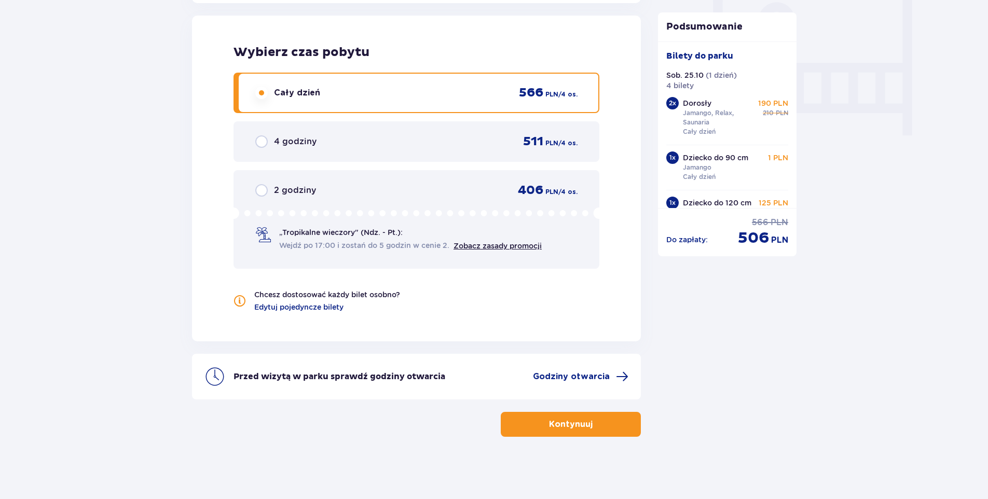
click at [561, 432] on button "Kontynuuj" at bounding box center [571, 424] width 140 height 25
